Goal: Find specific page/section: Find specific page/section

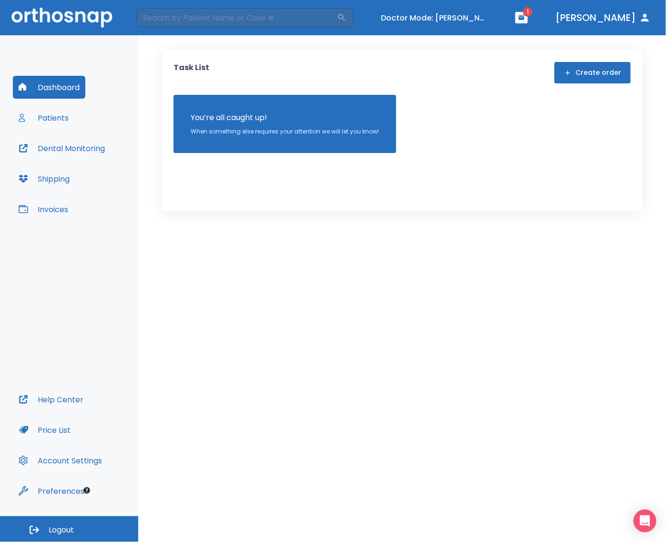
click at [55, 111] on button "Patients" at bounding box center [44, 117] width 62 height 23
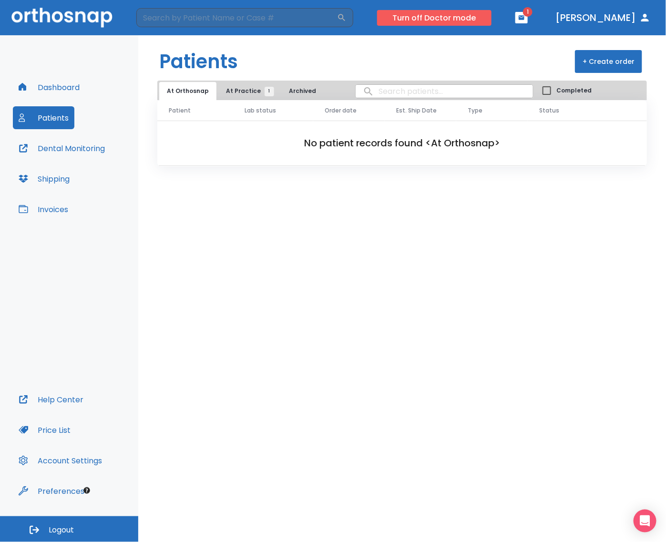
click at [492, 18] on button "Turn off Doctor mode" at bounding box center [434, 18] width 114 height 16
